Goal: Information Seeking & Learning: Understand process/instructions

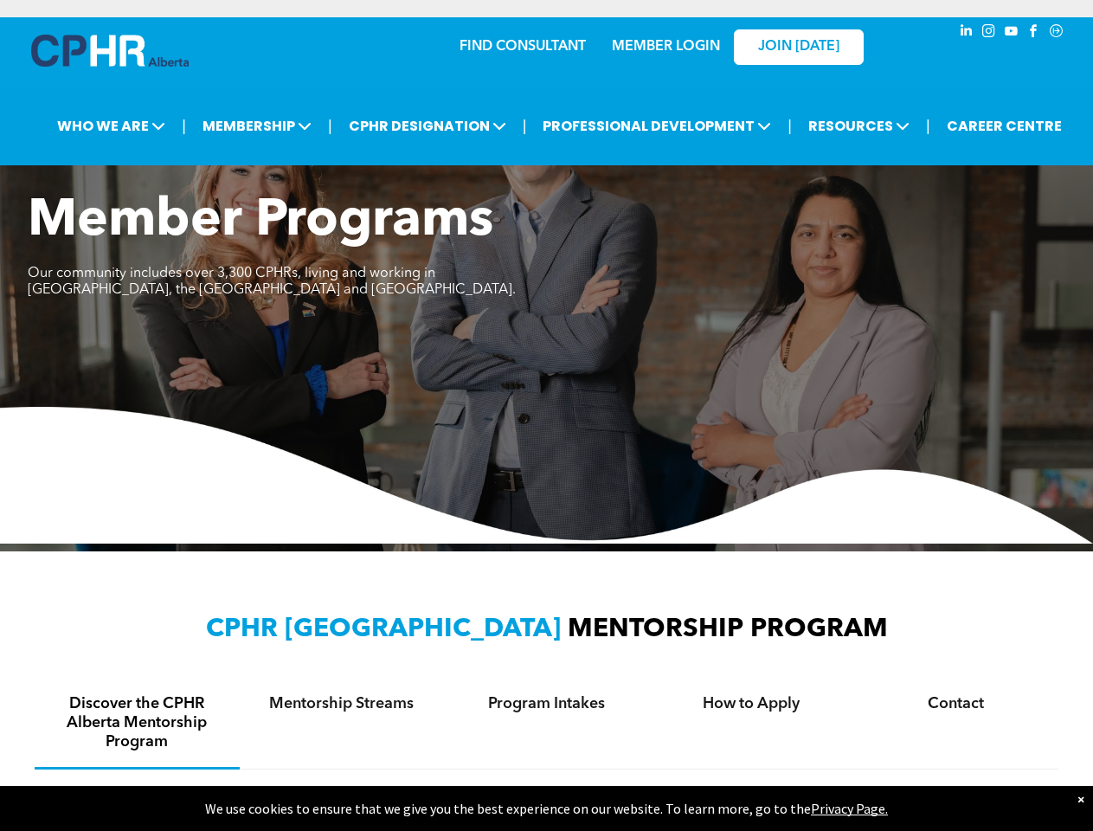
click at [546, 415] on img at bounding box center [546, 475] width 1093 height 137
click at [546, 424] on img at bounding box center [546, 475] width 1093 height 137
click at [559, 125] on span "PROFESSIONAL DEVELOPMENT" at bounding box center [656, 126] width 239 height 32
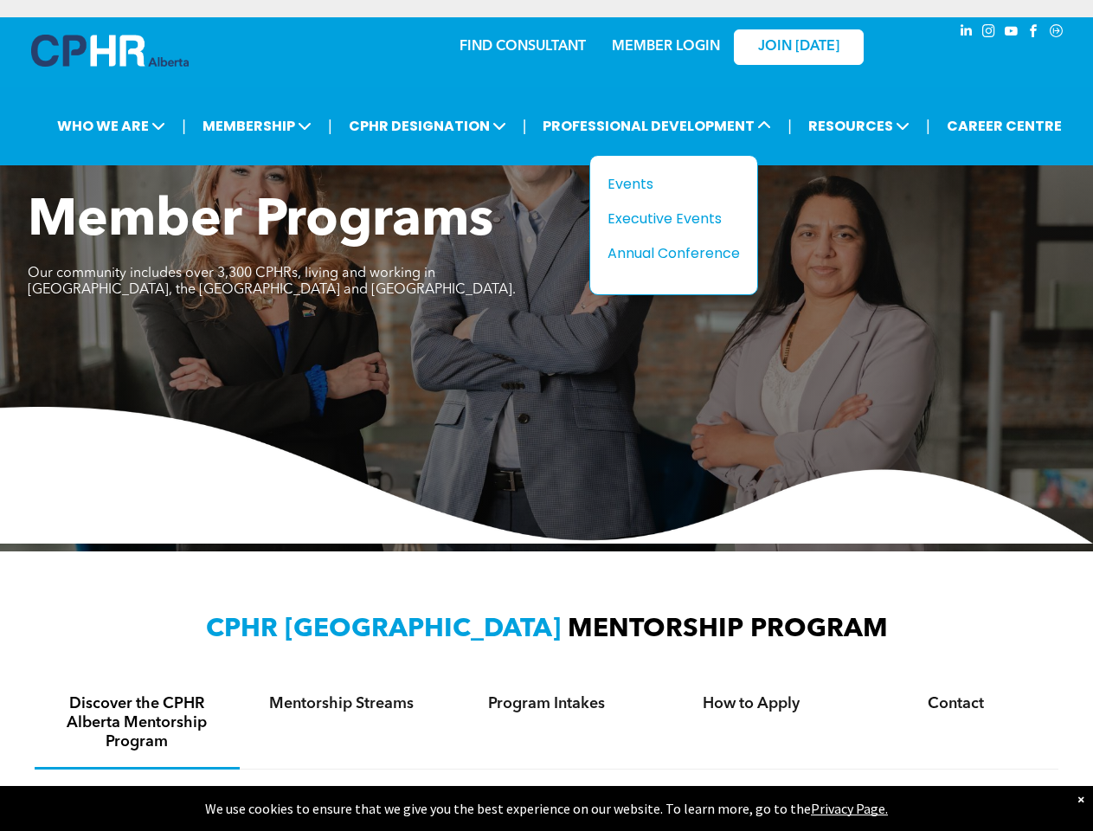
click at [137, 723] on h4 "Discover the CPHR Alberta Mentorship Program" at bounding box center [137, 722] width 174 height 57
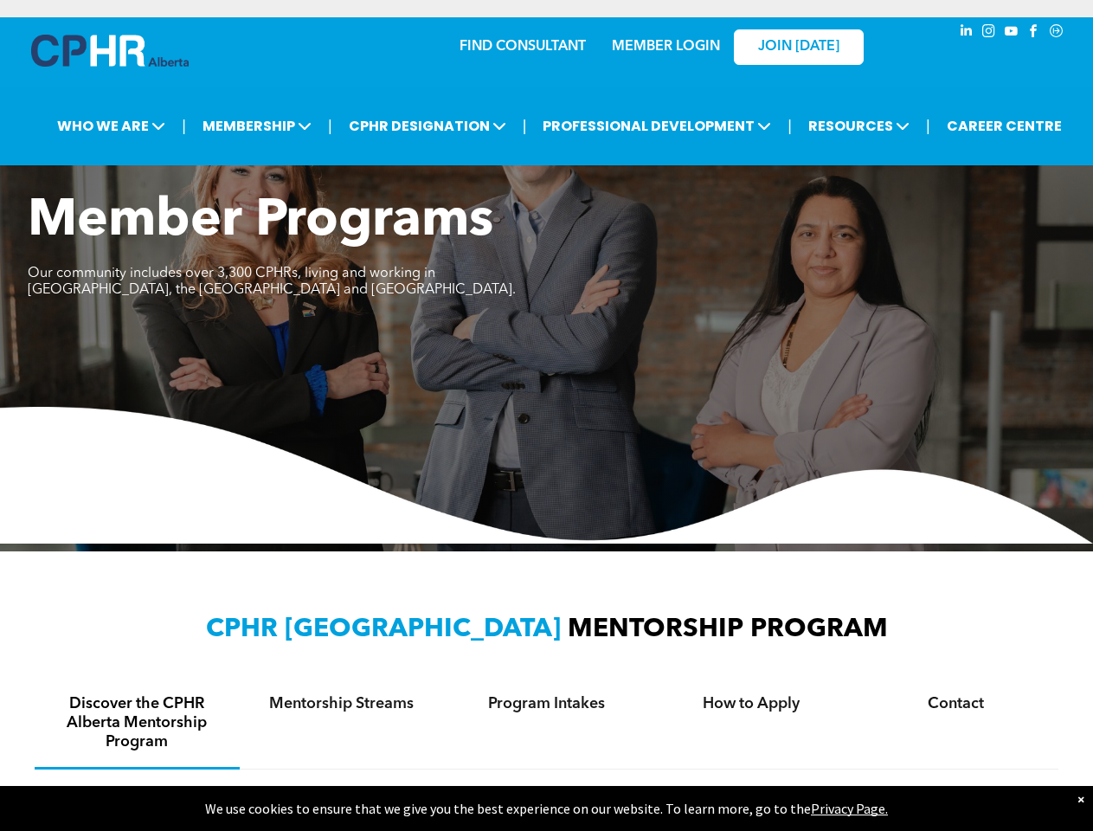
click at [342, 723] on div "Mentorship Streams" at bounding box center [342, 724] width 205 height 91
click at [546, 723] on div "Program Intakes" at bounding box center [546, 723] width 205 height 89
click at [751, 723] on div "How to Apply" at bounding box center [751, 723] width 205 height 89
click at [955, 723] on div "Contact" at bounding box center [955, 723] width 205 height 89
click at [546, 808] on p "We use cookies to ensure that we give you the best experience on our website. T…" at bounding box center [546, 808] width 1093 height 17
